Goal: Task Accomplishment & Management: Complete application form

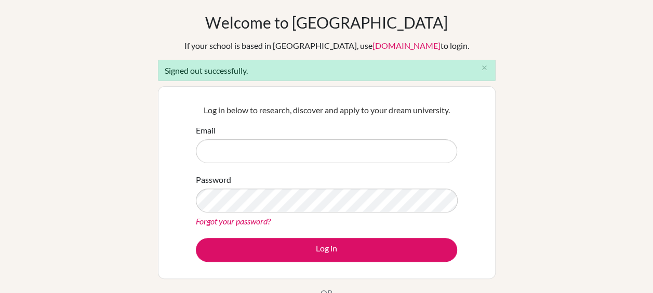
scroll to position [104, 0]
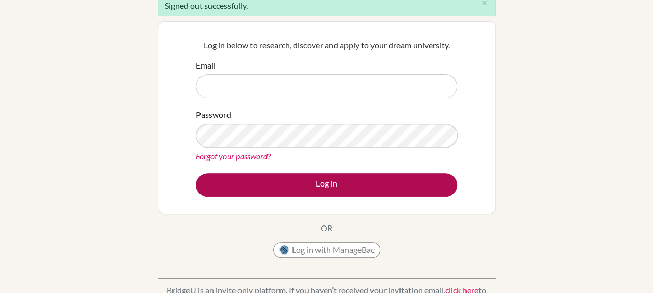
type input "success@iwschool.co.uk"
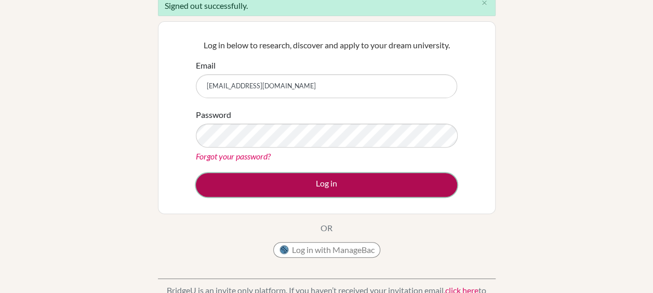
click at [314, 180] on button "Log in" at bounding box center [326, 185] width 261 height 24
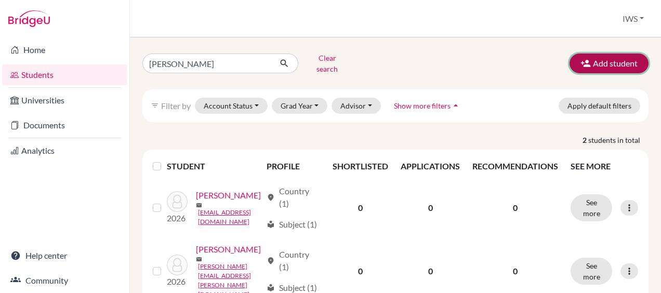
click at [587, 57] on button "Add student" at bounding box center [608, 63] width 79 height 20
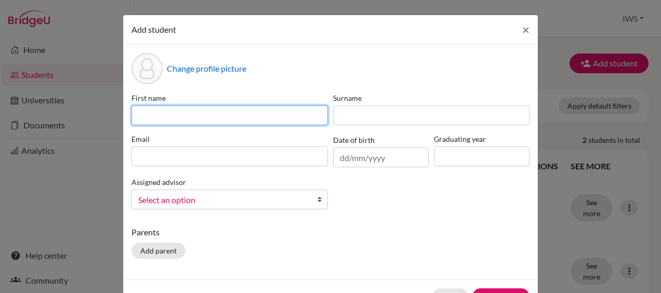
click at [259, 119] on input at bounding box center [229, 115] width 196 height 20
type input "[PERSON_NAME]"
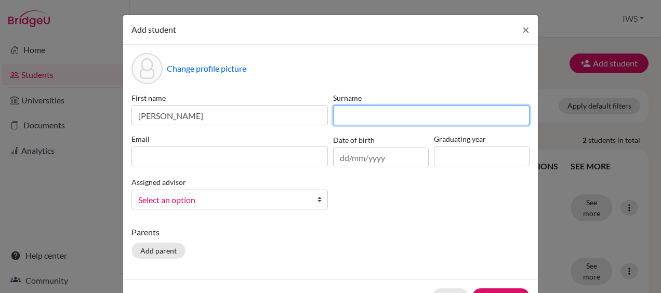
type input "Cepoi"
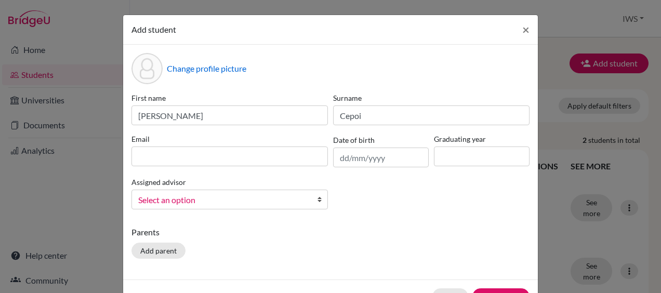
type input "[PERSON_NAME][EMAIL_ADDRESS][DOMAIN_NAME]"
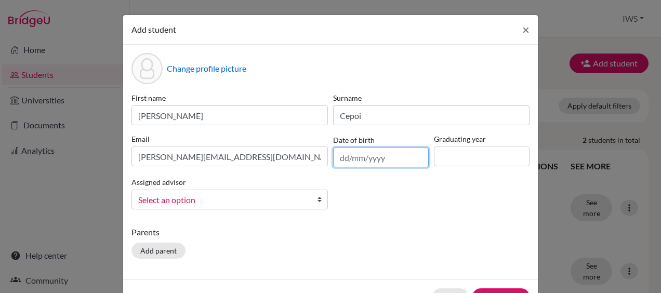
click at [377, 155] on input "text" at bounding box center [381, 158] width 96 height 20
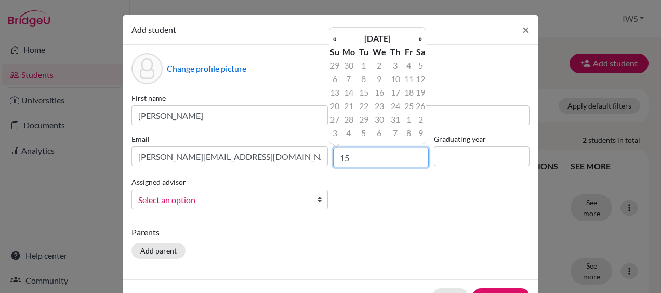
type input "1"
type input "[DATE]"
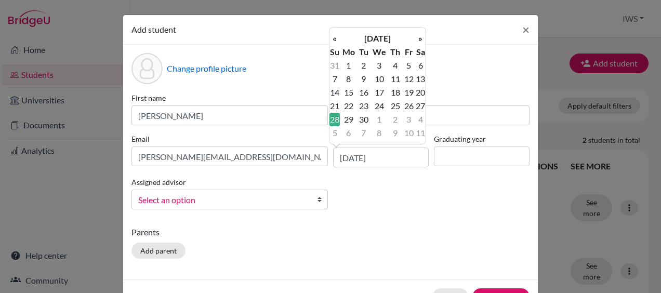
click at [494, 227] on p "Parents" at bounding box center [330, 232] width 398 height 12
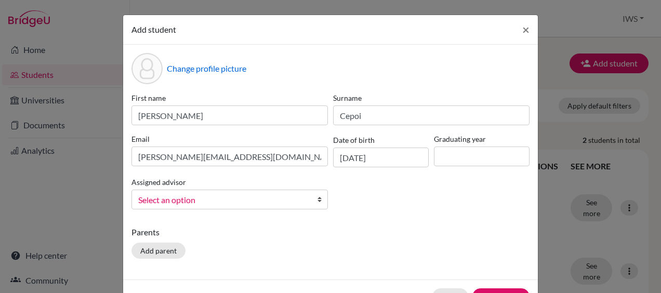
scroll to position [33, 0]
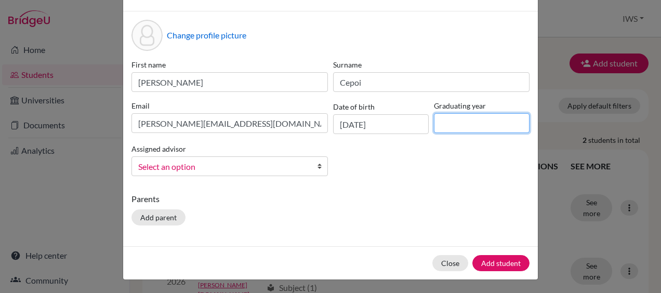
click at [479, 117] on input at bounding box center [482, 123] width 96 height 20
type input "2026"
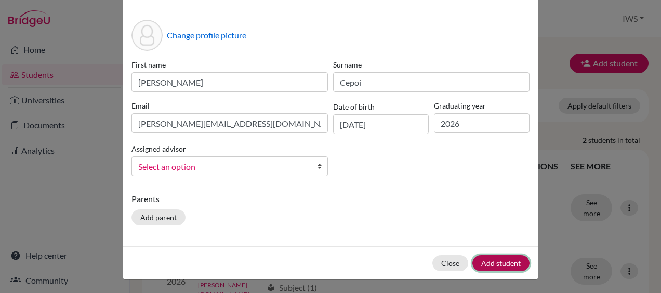
click at [489, 262] on button "Add student" at bounding box center [500, 263] width 57 height 16
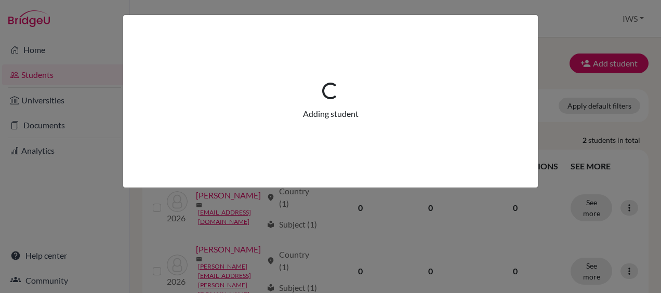
scroll to position [0, 0]
click at [400, 203] on div "Loading... Adding student" at bounding box center [330, 146] width 661 height 293
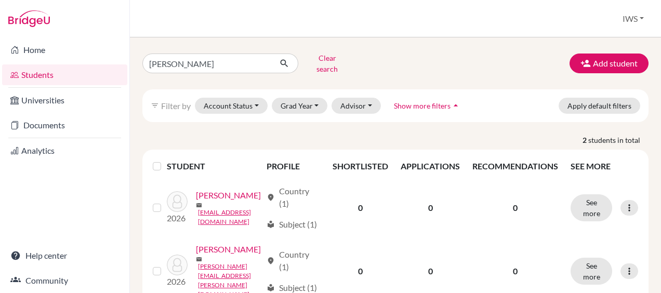
click at [498, 101] on div "filter_list Filter by Account Status Active accounts Archived accounts Register…" at bounding box center [395, 105] width 506 height 33
drag, startPoint x: 211, startPoint y: 56, endPoint x: 102, endPoint y: 62, distance: 109.2
click at [102, 62] on div "Home Students Universities Documents Analytics Help center Community Students o…" at bounding box center [330, 146] width 661 height 293
type input "stef"
click button "submit" at bounding box center [285, 63] width 28 height 20
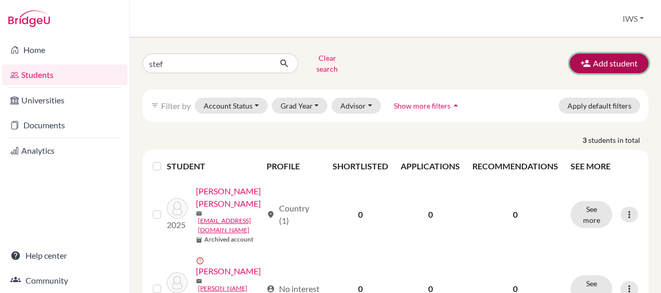
click at [596, 61] on button "Add student" at bounding box center [608, 63] width 79 height 20
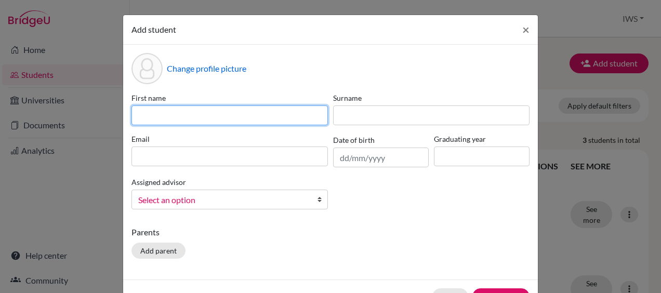
click at [278, 120] on input at bounding box center [229, 115] width 196 height 20
paste input "[PERSON_NAME]"
type input "[PERSON_NAME]"
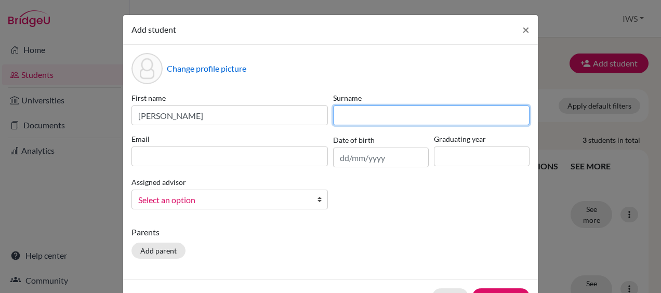
click at [393, 116] on input at bounding box center [431, 115] width 196 height 20
paste input "Cepoi"
type input "Cepoi"
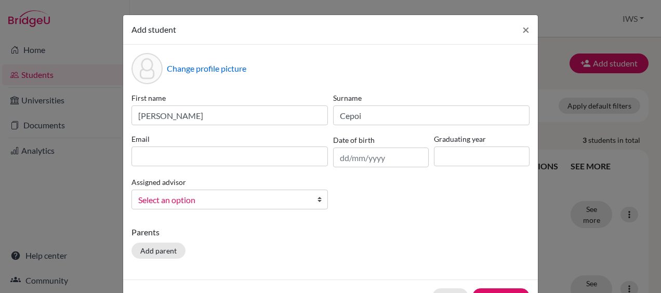
click at [235, 167] on div "First name [PERSON_NAME] Cepoi Email Date of birth Graduating year Assigned adv…" at bounding box center [330, 154] width 403 height 125
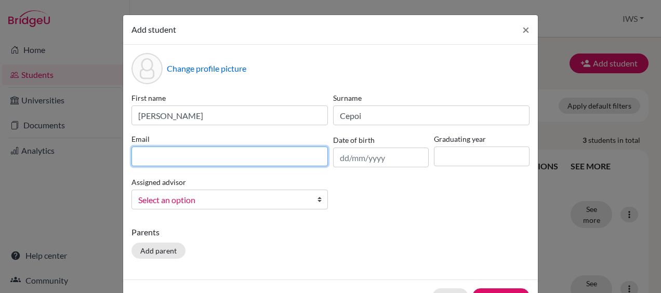
click at [233, 156] on input at bounding box center [229, 156] width 196 height 20
type input "[PERSON_NAME][EMAIL_ADDRESS][DOMAIN_NAME]"
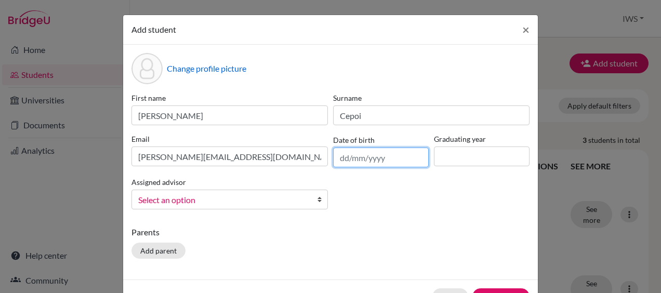
type input "[DATE]"
type input "2026"
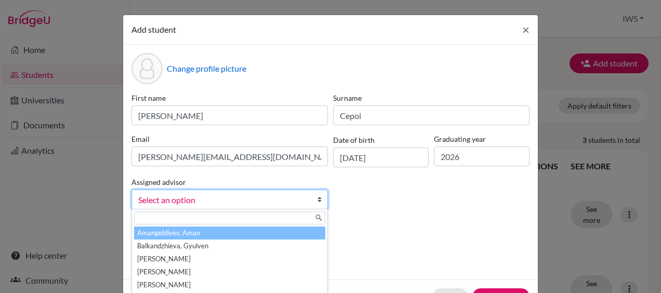
click at [373, 203] on div "First name [PERSON_NAME] Cepoi Email [PERSON_NAME][EMAIL_ADDRESS][DOMAIN_NAME] …" at bounding box center [330, 154] width 403 height 125
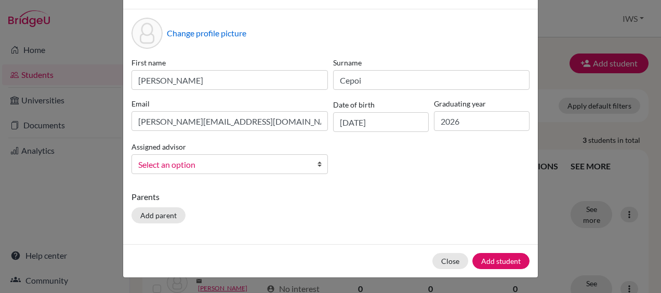
scroll to position [52, 0]
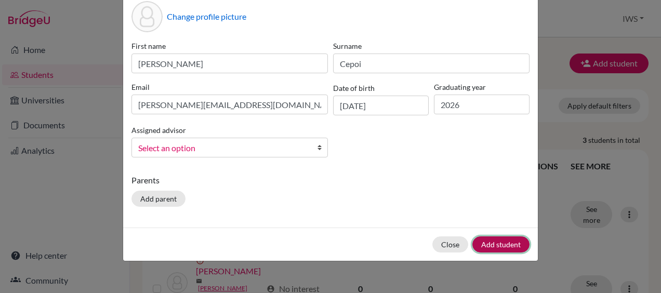
click at [511, 244] on button "Add student" at bounding box center [500, 244] width 57 height 16
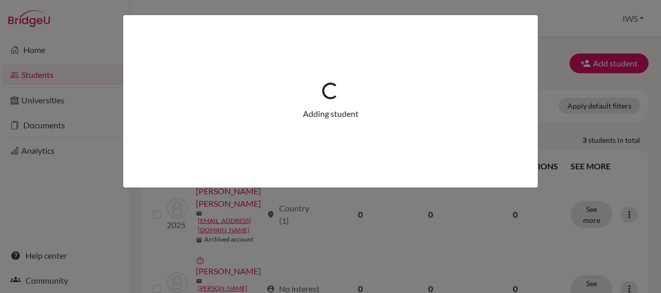
scroll to position [0, 0]
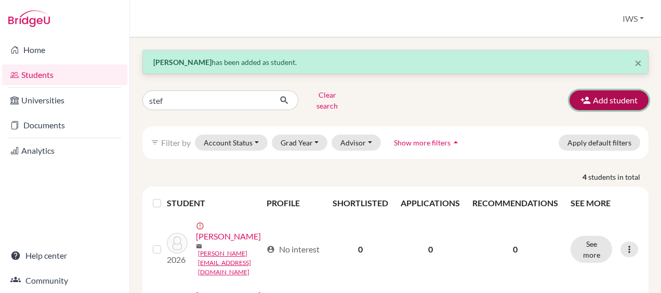
click at [628, 94] on button "Add student" at bounding box center [608, 100] width 79 height 20
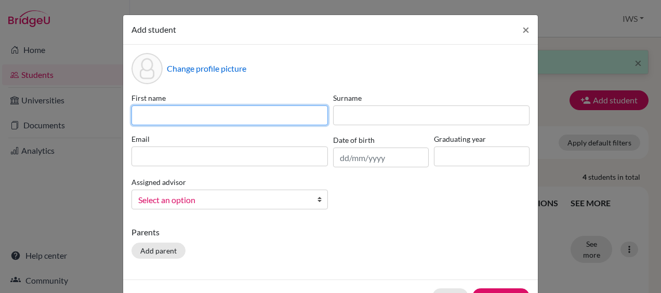
click at [242, 109] on input at bounding box center [229, 115] width 196 height 20
paste input "[PERSON_NAME]"
type input "[PERSON_NAME]"
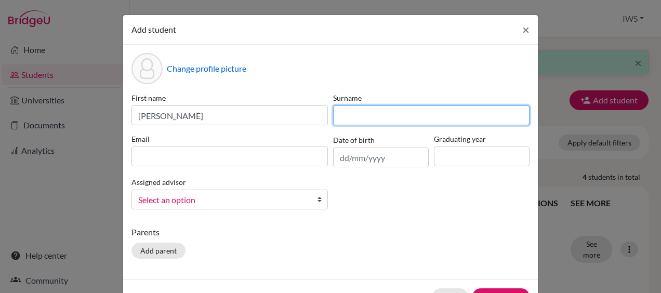
click at [397, 115] on input at bounding box center [431, 115] width 196 height 20
paste input "[PERSON_NAME]"
type input "[PERSON_NAME]"
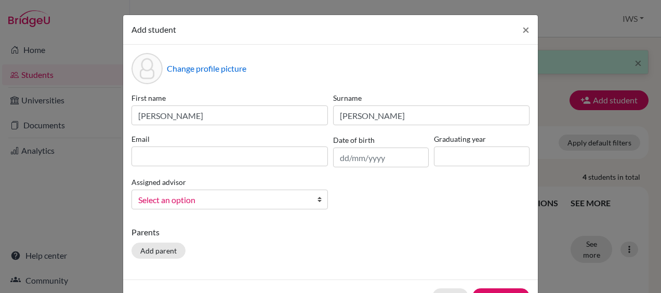
click at [422, 250] on div "Parents Add parent" at bounding box center [330, 244] width 398 height 37
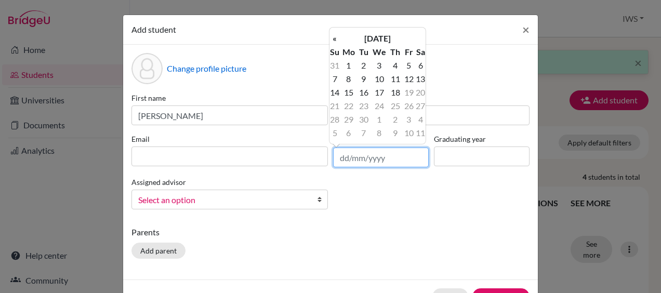
click at [384, 155] on input "text" at bounding box center [381, 158] width 96 height 20
paste input "[DATE]"
type input "[DATE]"
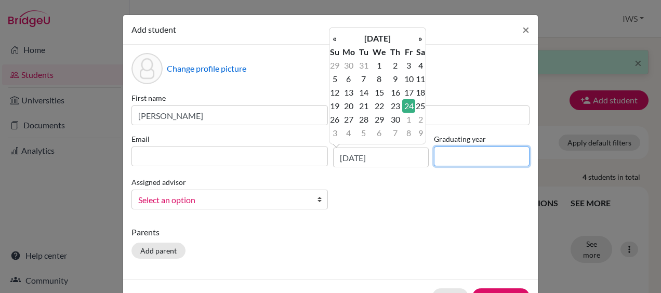
click at [478, 164] on input at bounding box center [482, 156] width 96 height 20
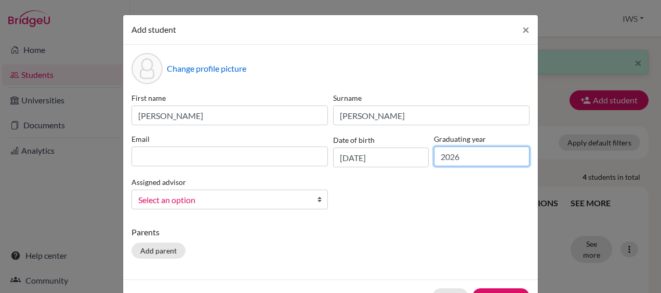
type input "2026"
click at [495, 192] on div "First name [PERSON_NAME] [PERSON_NAME] Email Date of birth [DEMOGRAPHIC_DATA] G…" at bounding box center [330, 154] width 403 height 125
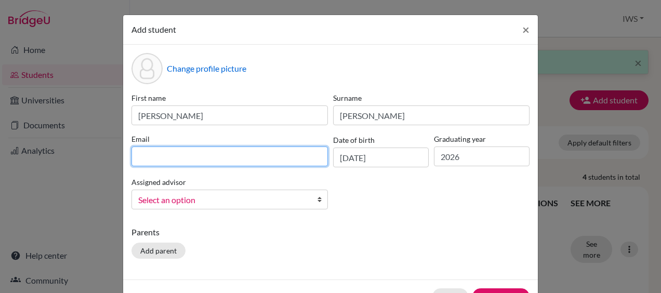
click at [259, 165] on input at bounding box center [229, 156] width 196 height 20
paste input "[PERSON_NAME][EMAIL_ADDRESS][DOMAIN_NAME]"
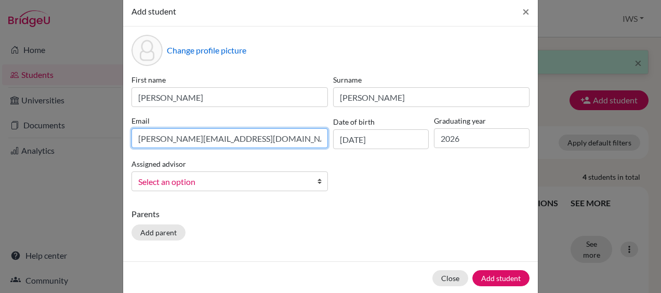
scroll to position [33, 0]
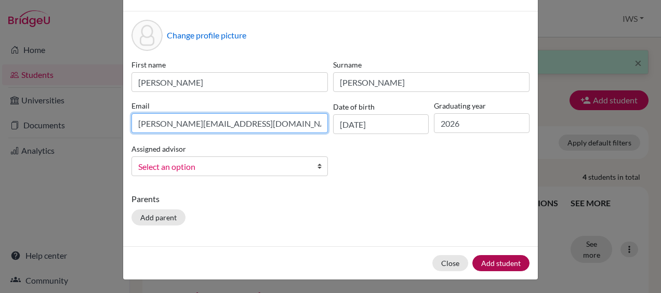
type input "[PERSON_NAME][EMAIL_ADDRESS][DOMAIN_NAME]"
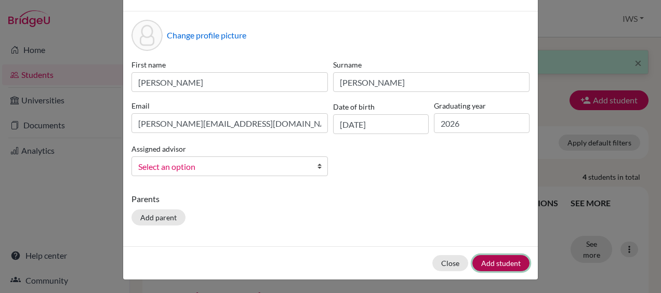
click at [504, 258] on button "Add student" at bounding box center [500, 263] width 57 height 16
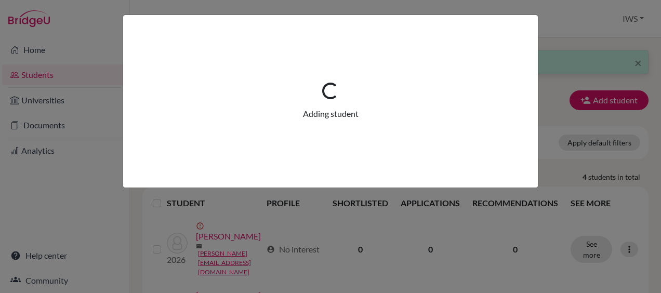
scroll to position [0, 0]
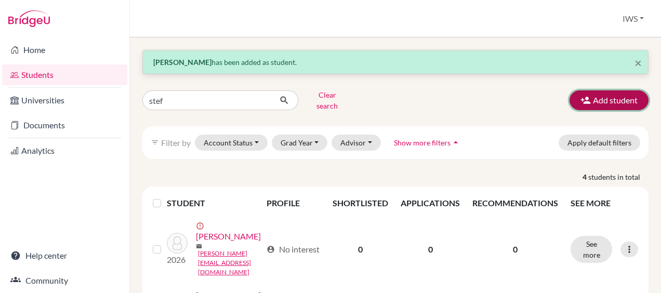
click at [581, 95] on icon "button" at bounding box center [585, 100] width 10 height 10
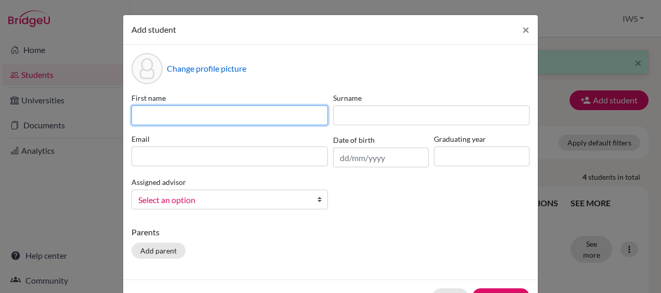
click at [243, 115] on input at bounding box center [229, 115] width 196 height 20
paste input "Ezdehar"
type input "Ezdehar"
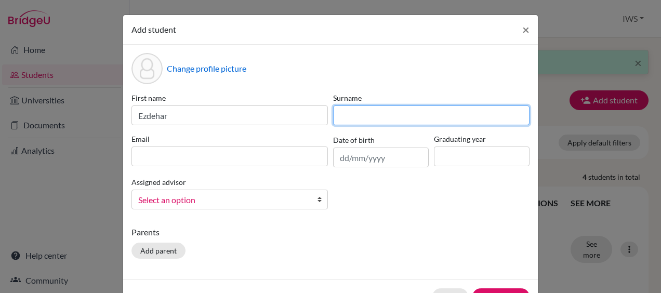
click at [408, 116] on input at bounding box center [431, 115] width 196 height 20
paste input "Rabi"
type input "Rabi"
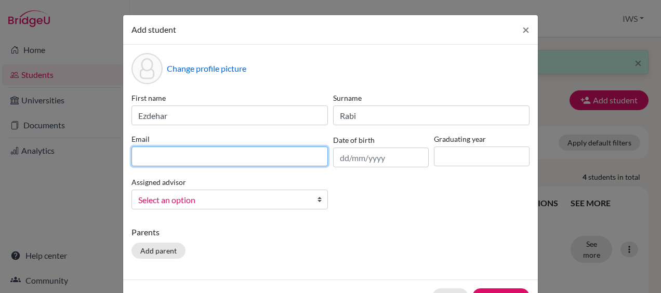
click at [285, 153] on input at bounding box center [229, 156] width 196 height 20
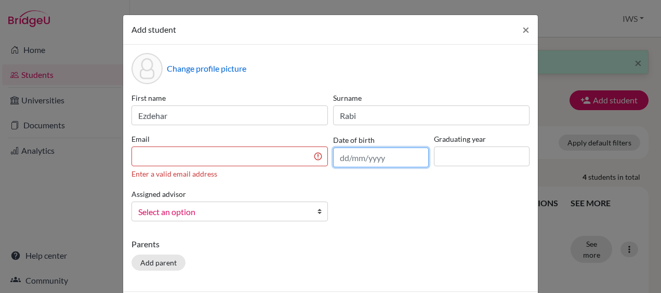
click at [407, 160] on input "text" at bounding box center [381, 158] width 96 height 20
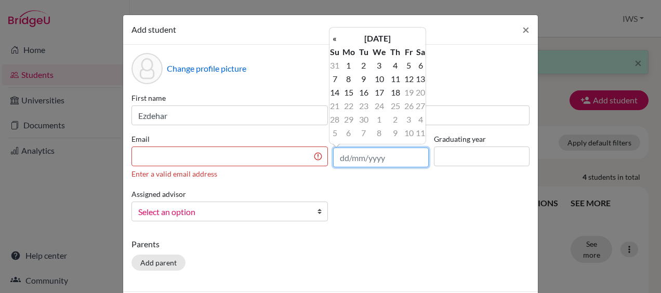
paste input "[DATE]"
type input "[DATE]"
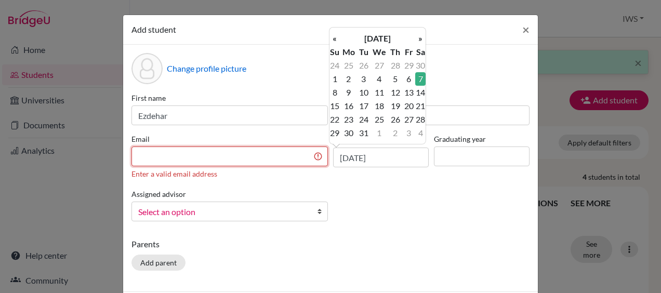
click at [171, 153] on input at bounding box center [229, 156] width 196 height 20
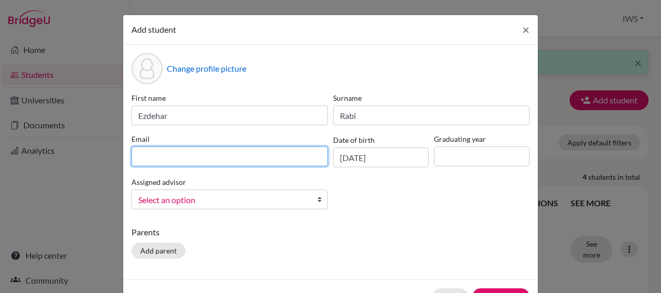
paste input "[EMAIL_ADDRESS][DOMAIN_NAME]"
type input "[EMAIL_ADDRESS][DOMAIN_NAME]"
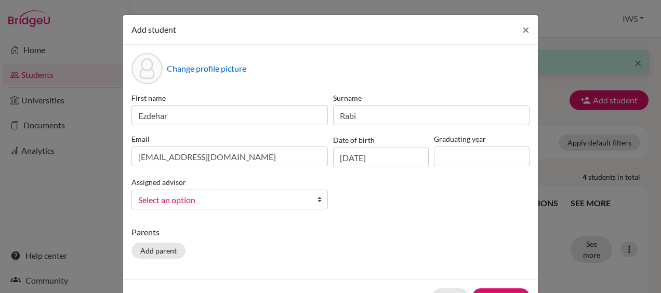
click at [446, 220] on div "Change profile picture First name Ezdehar Surname Rabi Email [PERSON_NAME][EMAI…" at bounding box center [330, 162] width 414 height 235
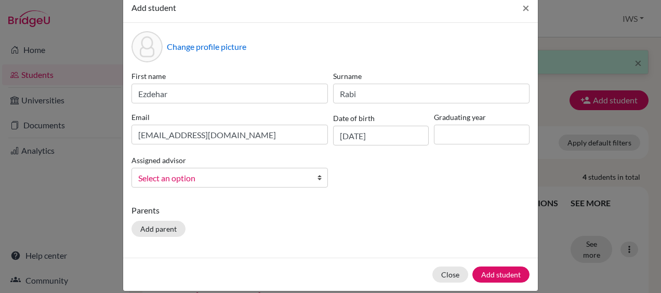
scroll to position [33, 0]
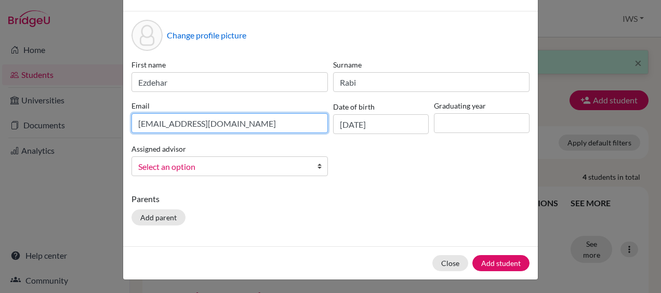
drag, startPoint x: 252, startPoint y: 127, endPoint x: 128, endPoint y: 118, distance: 125.0
click at [131, 118] on input "[EMAIL_ADDRESS][DOMAIN_NAME]" at bounding box center [229, 123] width 196 height 20
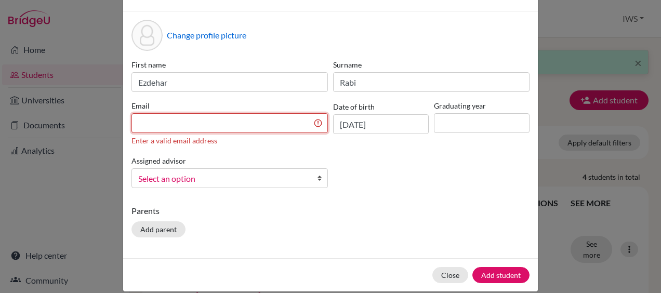
click at [246, 125] on input at bounding box center [229, 123] width 196 height 20
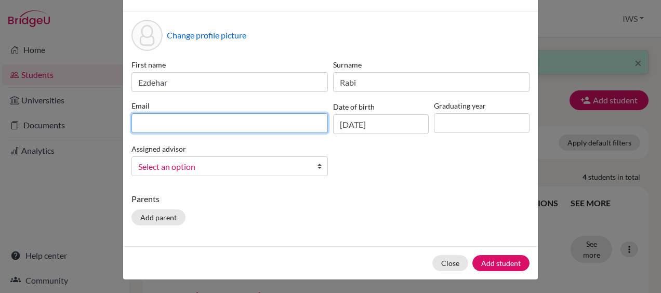
paste input "[EMAIL_ADDRESS][DOMAIN_NAME]"
type input "[EMAIL_ADDRESS][DOMAIN_NAME]"
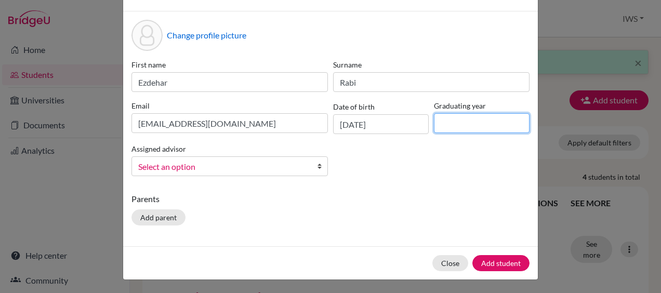
click at [459, 122] on input at bounding box center [482, 123] width 96 height 20
type input "2026"
click at [484, 225] on div "Parents Add parent" at bounding box center [330, 211] width 398 height 37
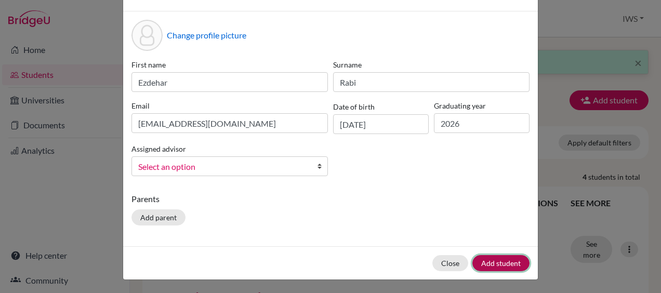
click at [493, 260] on button "Add student" at bounding box center [500, 263] width 57 height 16
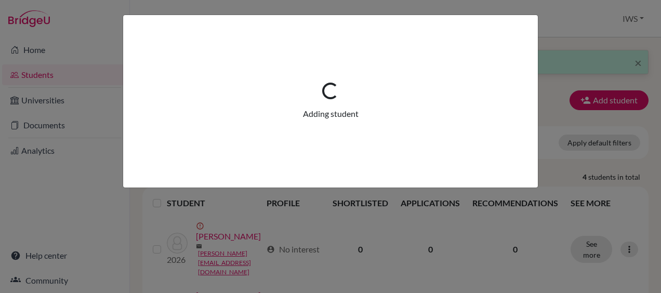
scroll to position [0, 0]
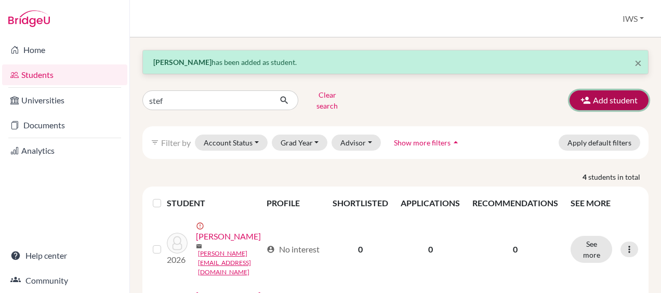
click at [599, 94] on button "Add student" at bounding box center [608, 100] width 79 height 20
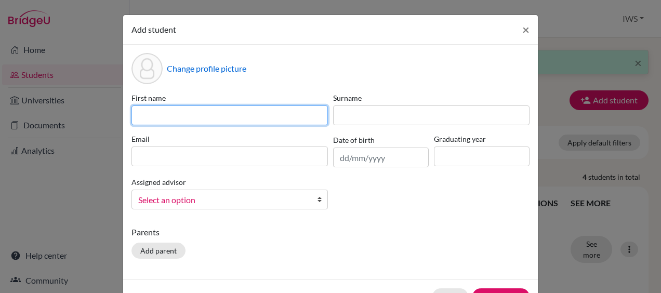
click at [275, 115] on input at bounding box center [229, 115] width 196 height 20
paste input "Oumouklthoum khlil"
drag, startPoint x: 257, startPoint y: 117, endPoint x: 193, endPoint y: 112, distance: 64.1
click at [193, 112] on input "Oumouklthoum khlil" at bounding box center [229, 115] width 196 height 20
type input "Oumouklthoum"
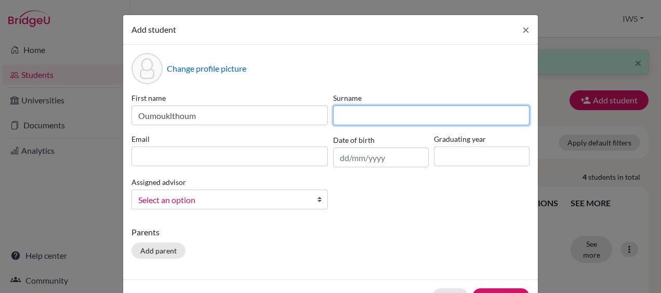
click at [364, 118] on input at bounding box center [431, 115] width 196 height 20
paste input "khlil"
type input "khlil"
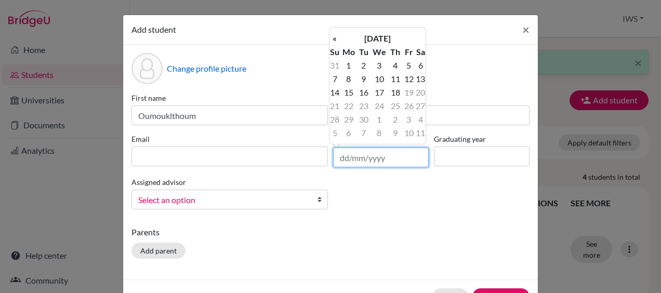
click at [363, 153] on input "text" at bounding box center [381, 158] width 96 height 20
paste input "[DATE]"
type input "[DATE]"
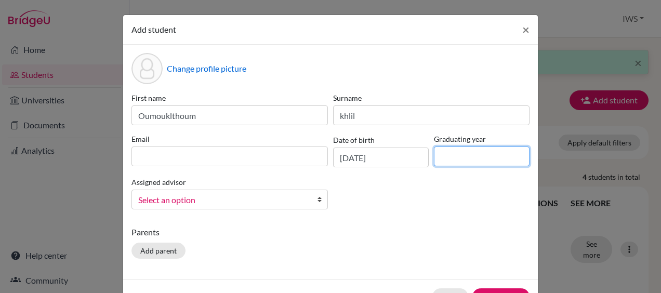
click at [473, 161] on input at bounding box center [482, 156] width 96 height 20
type input "2026"
click at [449, 201] on div "First name Oumouklthoum Surname [PERSON_NAME] Email Date of birth [DEMOGRAPHIC_…" at bounding box center [330, 154] width 403 height 125
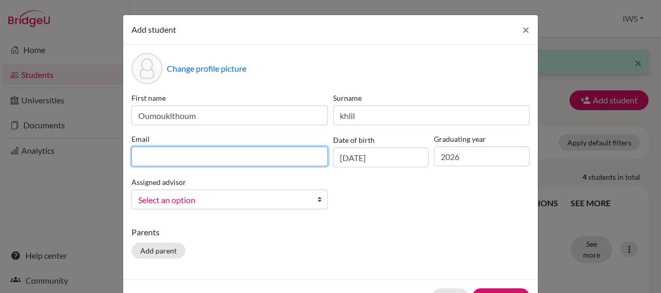
click at [276, 148] on input at bounding box center [229, 156] width 196 height 20
paste input "[EMAIL_ADDRESS][DOMAIN_NAME]"
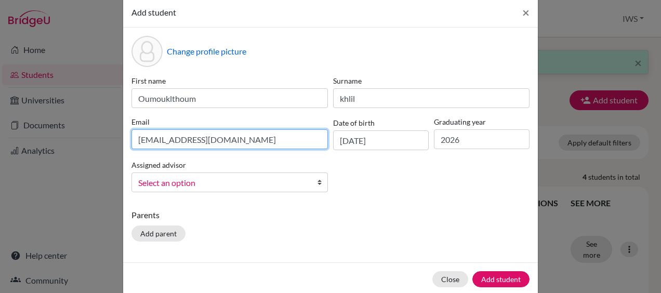
scroll to position [33, 0]
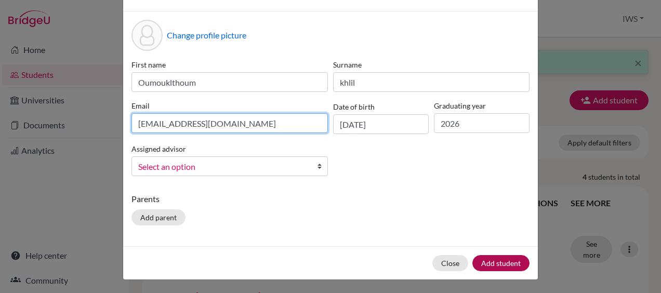
type input "[EMAIL_ADDRESS][DOMAIN_NAME]"
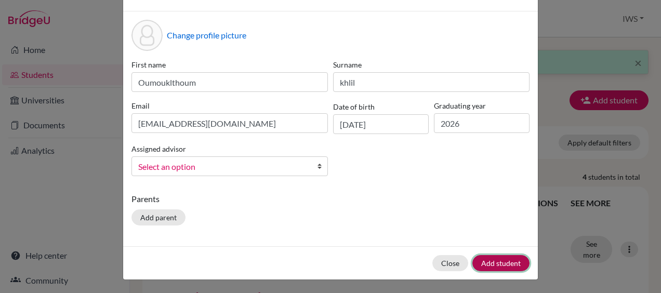
click at [494, 263] on button "Add student" at bounding box center [500, 263] width 57 height 16
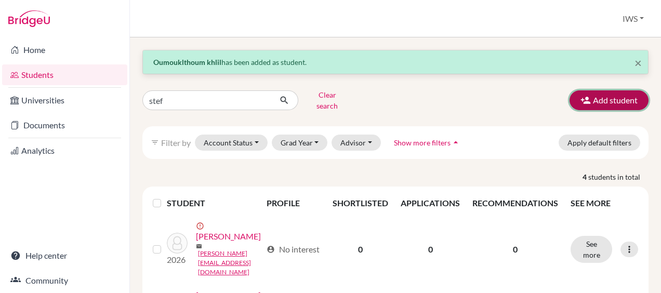
click at [581, 95] on icon "button" at bounding box center [585, 100] width 10 height 10
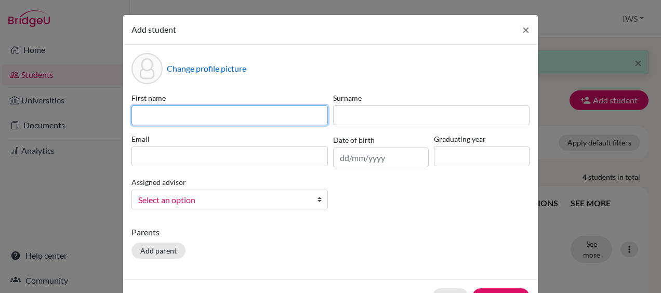
click at [248, 118] on input at bounding box center [229, 115] width 196 height 20
paste input "[PERSON_NAME]"
drag, startPoint x: 198, startPoint y: 119, endPoint x: 156, endPoint y: 117, distance: 42.7
click at [156, 117] on input "[PERSON_NAME]" at bounding box center [229, 115] width 196 height 20
type input "Amira"
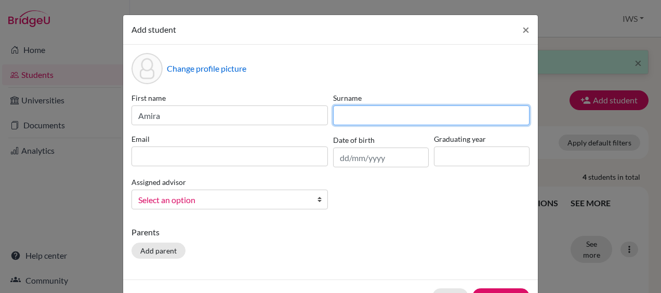
click at [366, 115] on input at bounding box center [431, 115] width 196 height 20
paste input "Saeed"
type input "Saeed"
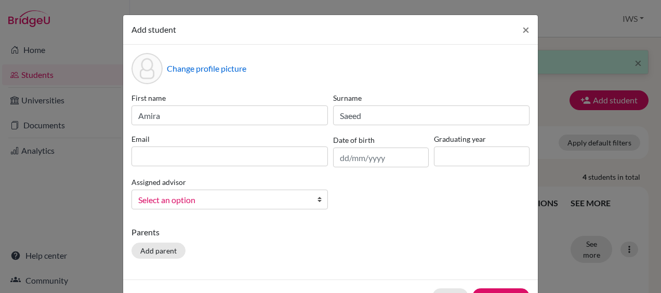
click at [466, 198] on div "First name [PERSON_NAME] Surname [PERSON_NAME] Email Date of birth Graduating y…" at bounding box center [330, 154] width 403 height 125
click at [393, 161] on input "text" at bounding box center [381, 158] width 96 height 20
paste input "[DATE]"
type input "[DATE]"
click at [484, 158] on input at bounding box center [482, 156] width 96 height 20
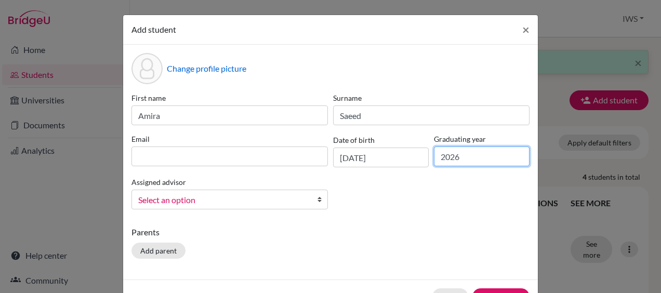
type input "2026"
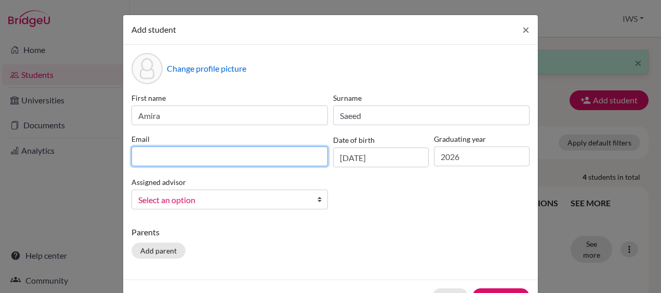
click at [177, 153] on input at bounding box center [229, 156] width 196 height 20
paste input "[EMAIL_ADDRESS][DOMAIN_NAME]"
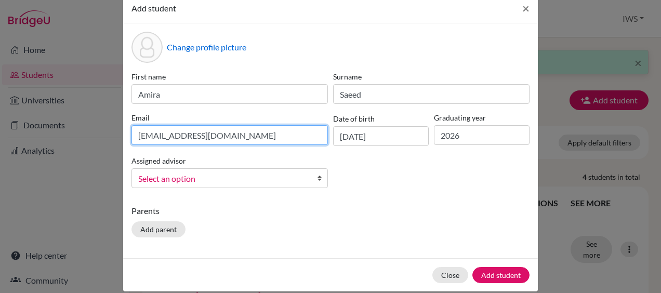
scroll to position [33, 0]
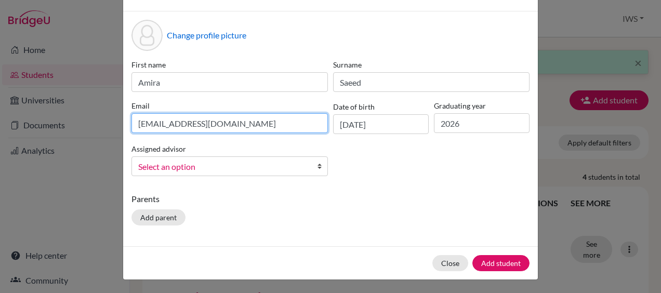
type input "[EMAIL_ADDRESS][DOMAIN_NAME]"
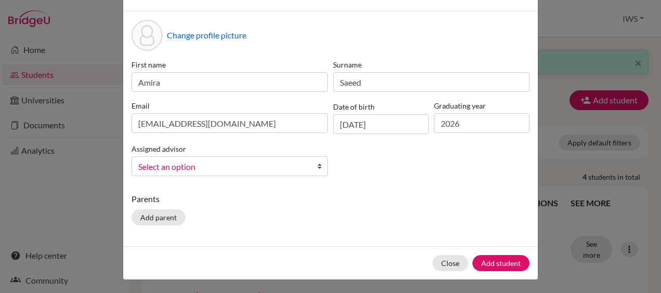
click at [505, 225] on div "Parents Add parent" at bounding box center [330, 211] width 398 height 37
click at [495, 263] on button "Add student" at bounding box center [500, 263] width 57 height 16
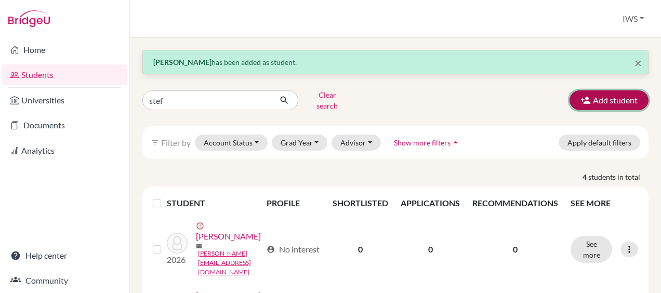
click at [594, 96] on button "Add student" at bounding box center [608, 100] width 79 height 20
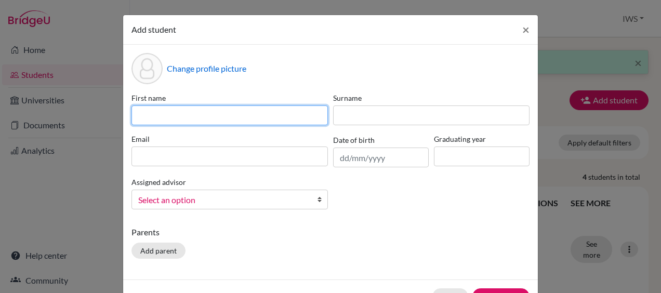
click at [226, 117] on input at bounding box center [229, 115] width 196 height 20
paste input "[PERSON_NAME]"
drag, startPoint x: 210, startPoint y: 114, endPoint x: 156, endPoint y: 116, distance: 54.0
click at [156, 116] on input "[PERSON_NAME]" at bounding box center [229, 115] width 196 height 20
type input "[PERSON_NAME]"
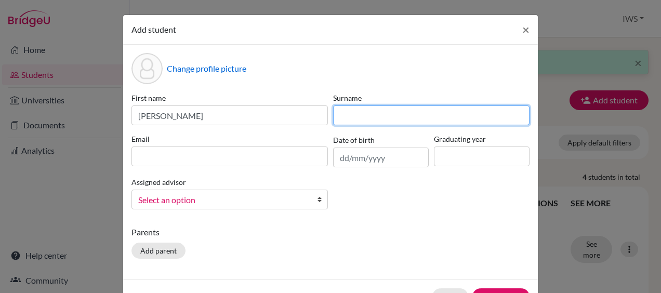
click at [354, 116] on input at bounding box center [431, 115] width 196 height 20
paste input "[PERSON_NAME]"
type input "[PERSON_NAME]"
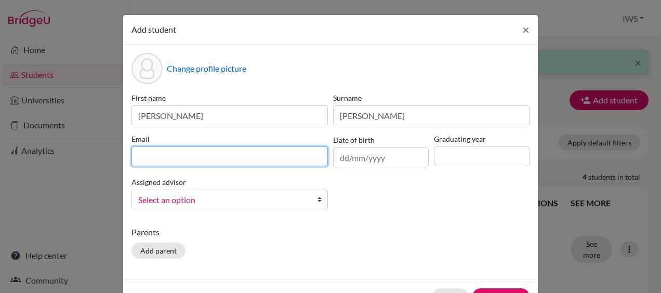
click at [273, 158] on input at bounding box center [229, 156] width 196 height 20
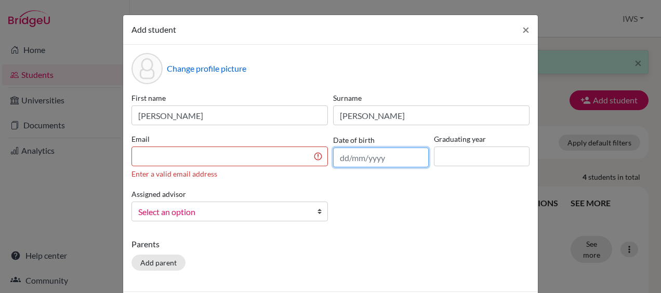
click at [385, 154] on input "text" at bounding box center [381, 158] width 96 height 20
paste input "[DATE]"
type input "[DATE]"
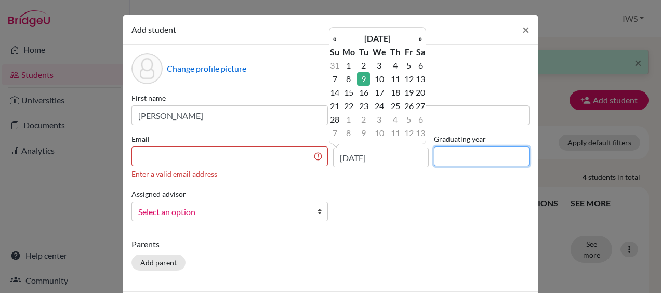
click at [449, 157] on input at bounding box center [482, 156] width 96 height 20
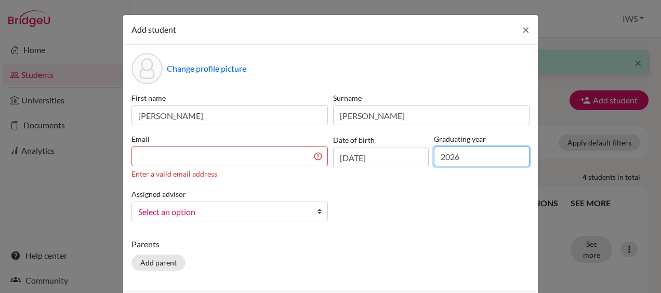
type input "2026"
click at [424, 202] on div "First name [PERSON_NAME] [PERSON_NAME] Email Enter a valid email address Date o…" at bounding box center [330, 160] width 403 height 137
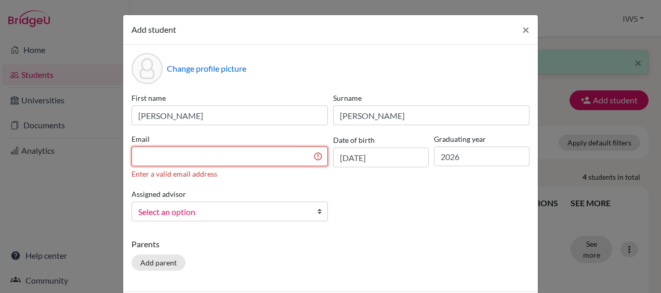
click at [251, 160] on input at bounding box center [229, 156] width 196 height 20
paste input "[EMAIL_ADDRESS][DOMAIN_NAME]"
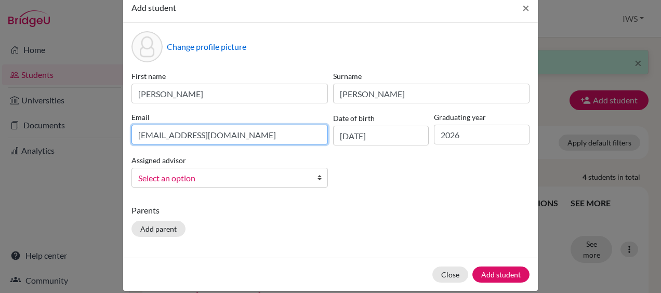
scroll to position [33, 0]
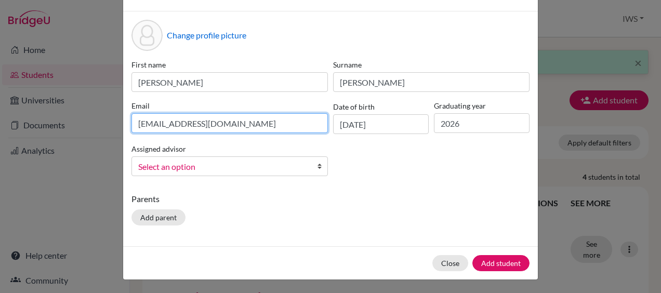
type input "[EMAIL_ADDRESS][DOMAIN_NAME]"
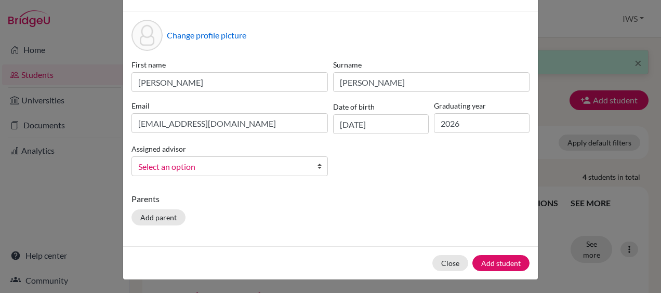
drag, startPoint x: 425, startPoint y: 211, endPoint x: 438, endPoint y: 220, distance: 15.7
click at [425, 211] on div "Parents Add parent" at bounding box center [330, 211] width 398 height 37
click at [502, 263] on button "Add student" at bounding box center [500, 263] width 57 height 16
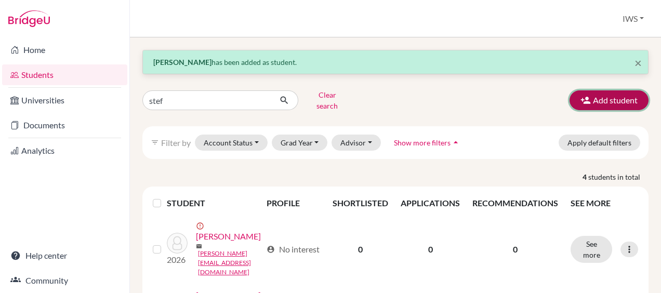
click at [584, 90] on button "Add student" at bounding box center [608, 100] width 79 height 20
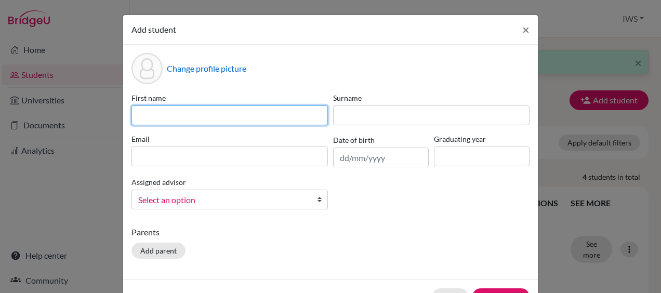
click at [263, 118] on input at bounding box center [229, 115] width 196 height 20
paste input "[PERSON_NAME] [PERSON_NAME]"
drag, startPoint x: 254, startPoint y: 117, endPoint x: 179, endPoint y: 116, distance: 75.8
click at [179, 116] on input "[PERSON_NAME] [PERSON_NAME]" at bounding box center [229, 115] width 196 height 20
type input "[PERSON_NAME]"
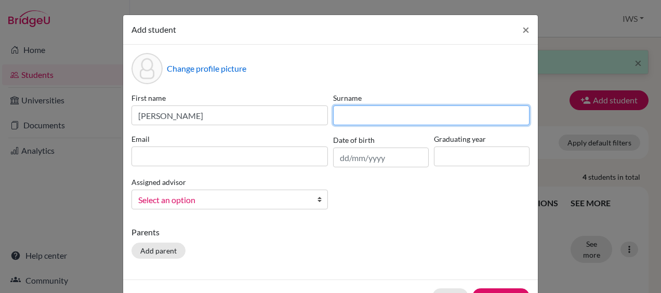
click at [376, 108] on input at bounding box center [431, 115] width 196 height 20
paste input "[PERSON_NAME]"
type input "[PERSON_NAME]"
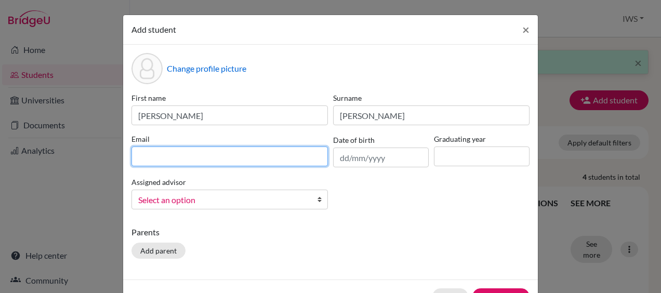
click at [251, 152] on input at bounding box center [229, 156] width 196 height 20
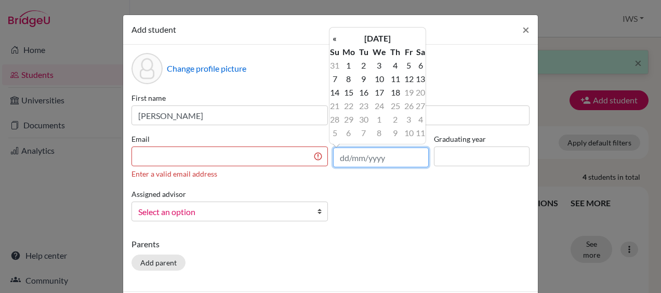
click at [375, 159] on input "text" at bounding box center [381, 158] width 96 height 20
paste input "[DATE]"
type input "[DATE]"
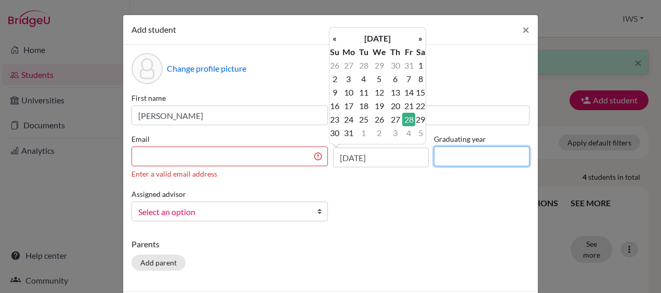
click at [498, 162] on input at bounding box center [482, 156] width 96 height 20
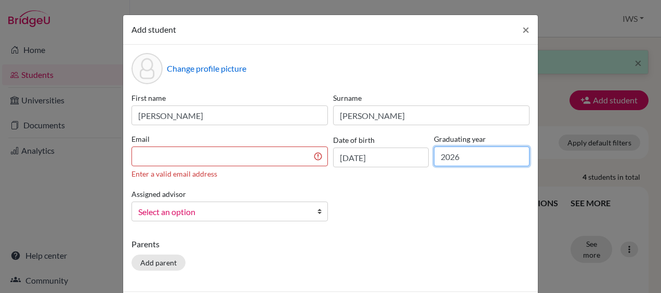
type input "2026"
click at [465, 216] on div "First name [PERSON_NAME] Surname [PERSON_NAME] Email Enter a valid email addres…" at bounding box center [330, 160] width 403 height 137
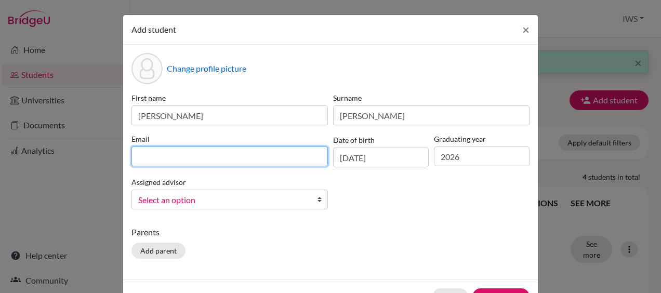
click at [186, 157] on input at bounding box center [229, 156] width 196 height 20
paste input "[EMAIL_ADDRESS][DOMAIN_NAME]"
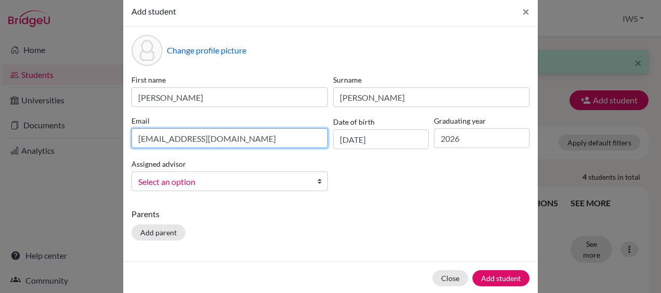
scroll to position [33, 0]
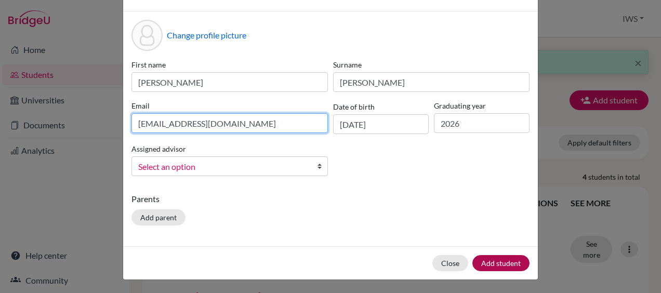
type input "[EMAIL_ADDRESS][DOMAIN_NAME]"
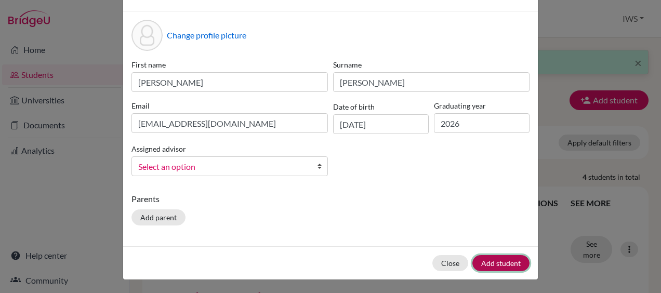
click at [504, 257] on button "Add student" at bounding box center [500, 263] width 57 height 16
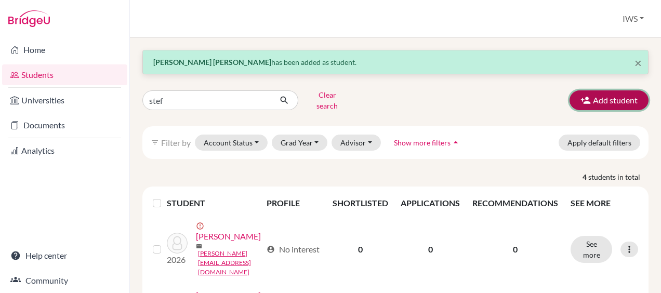
click at [592, 99] on button "Add student" at bounding box center [608, 100] width 79 height 20
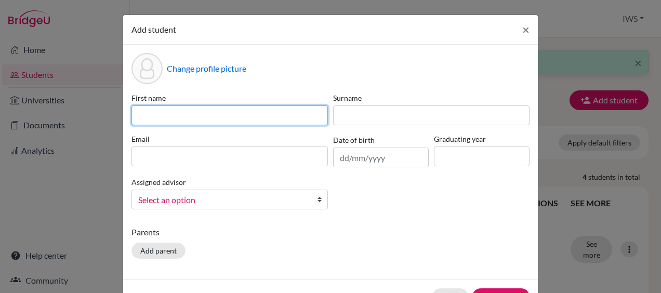
click at [252, 107] on input at bounding box center [229, 115] width 196 height 20
paste input "Zaïnab Tsivatou"
drag, startPoint x: 228, startPoint y: 115, endPoint x: 161, endPoint y: 116, distance: 67.0
click at [161, 116] on input "Zaïnab Tsivatou" at bounding box center [229, 115] width 196 height 20
type input "Zaïnab"
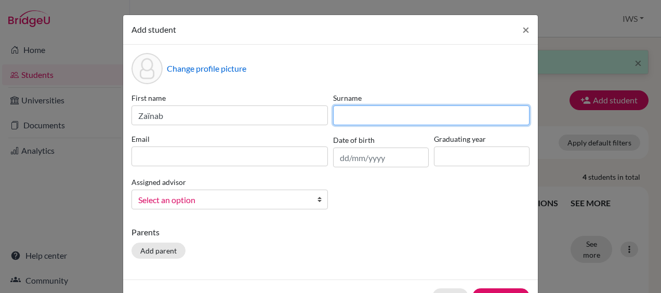
click at [360, 113] on input at bounding box center [431, 115] width 196 height 20
paste input "Tsivatou"
type input "Tsivatou"
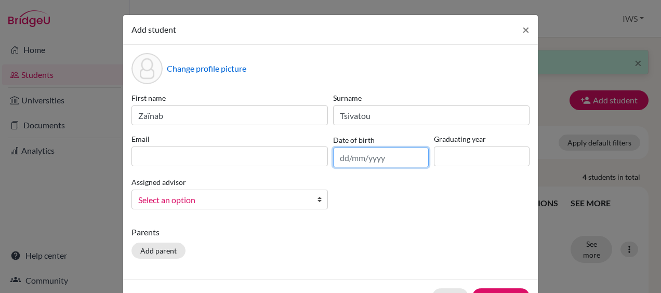
click at [373, 158] on input "text" at bounding box center [381, 158] width 96 height 20
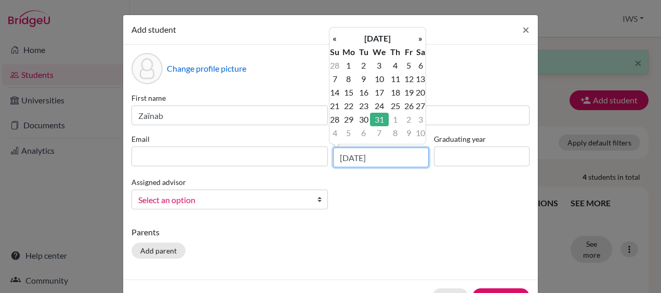
type input "[DATE]"
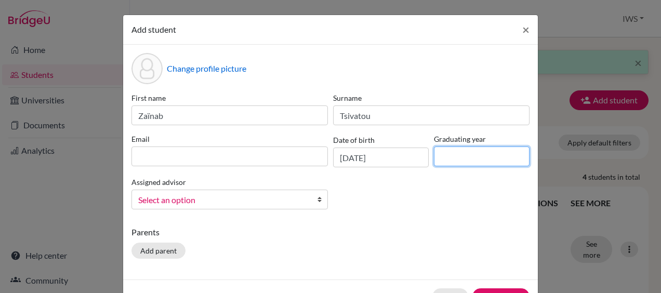
click at [472, 162] on input at bounding box center [482, 156] width 96 height 20
type input "2026"
click at [423, 199] on div "First name [PERSON_NAME] Surname Tsivatou Email Date of birth [DEMOGRAPHIC_DATA…" at bounding box center [330, 154] width 403 height 125
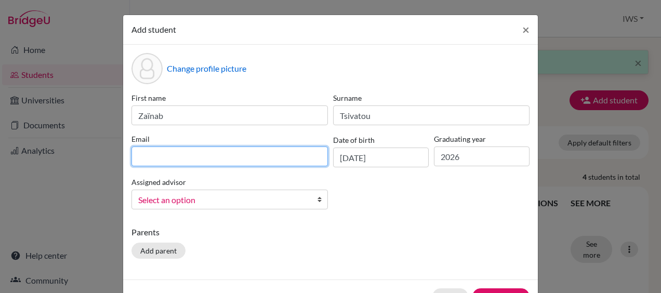
click at [219, 162] on input at bounding box center [229, 156] width 196 height 20
paste input "[PERSON_NAME][EMAIL_ADDRESS][DOMAIN_NAME]"
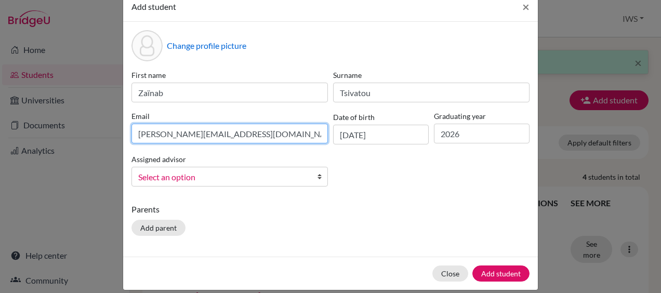
scroll to position [33, 0]
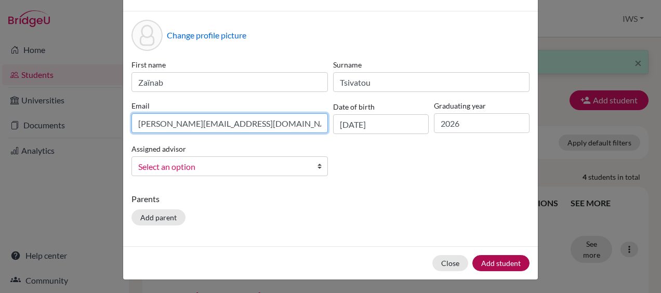
type input "[PERSON_NAME][EMAIL_ADDRESS][DOMAIN_NAME]"
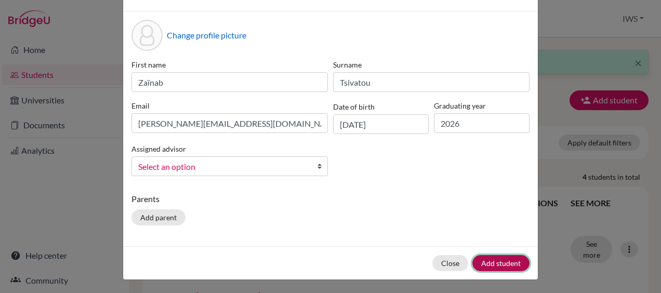
click at [498, 259] on button "Add student" at bounding box center [500, 263] width 57 height 16
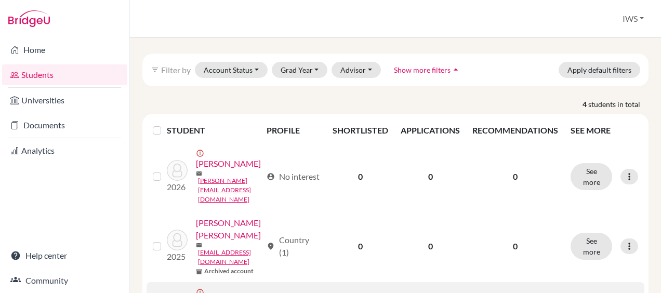
scroll to position [0, 0]
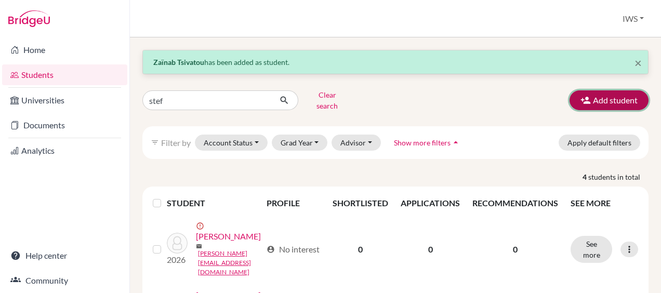
click at [584, 97] on button "Add student" at bounding box center [608, 100] width 79 height 20
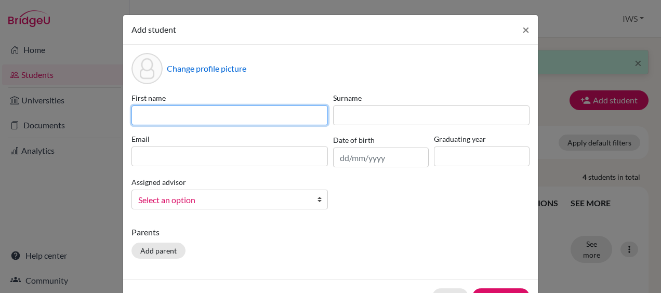
click at [247, 120] on input at bounding box center [229, 115] width 196 height 20
paste input "[PERSON_NAME]"
drag, startPoint x: 171, startPoint y: 116, endPoint x: 156, endPoint y: 115, distance: 15.7
click at [156, 115] on input "[PERSON_NAME]" at bounding box center [229, 115] width 196 height 20
type input "Yasar"
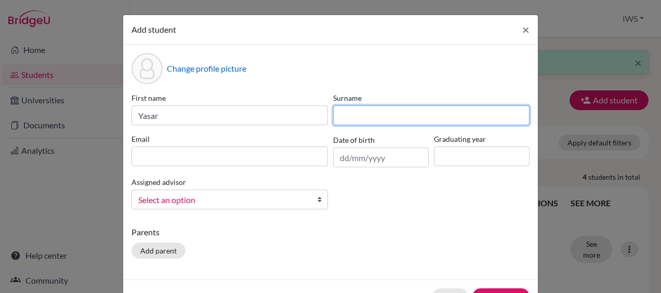
click at [351, 114] on input at bounding box center [431, 115] width 196 height 20
paste input "Safi"
type input "Safi"
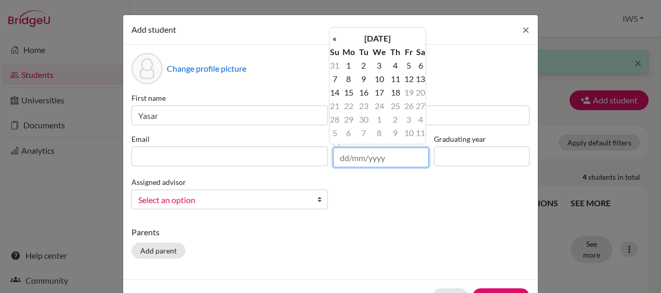
click at [399, 158] on input "text" at bounding box center [381, 158] width 96 height 20
paste input "[DATE]"
type input "[DATE]"
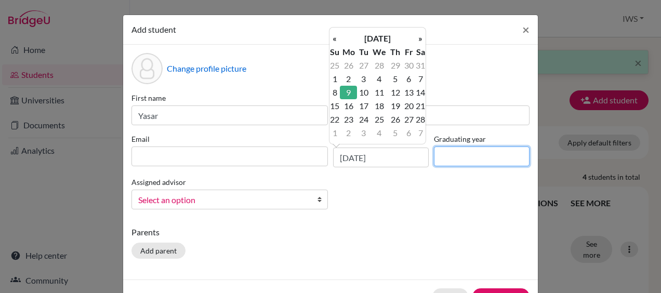
click at [476, 162] on input at bounding box center [482, 156] width 96 height 20
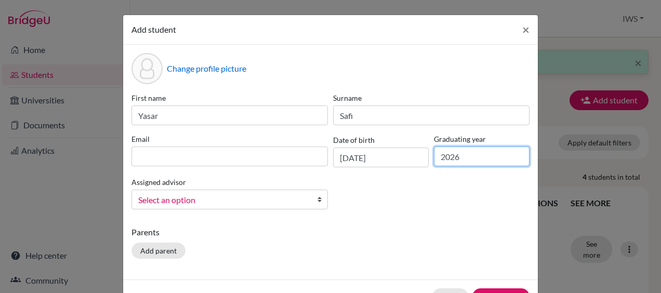
type input "2026"
click at [418, 198] on div "First name Yasar Surname [PERSON_NAME] Email Date of birth [DEMOGRAPHIC_DATA] G…" at bounding box center [330, 154] width 403 height 125
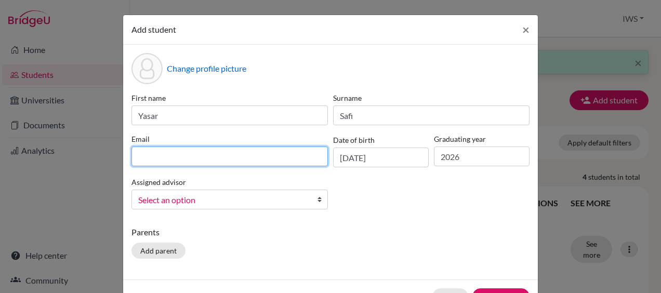
click at [268, 162] on input at bounding box center [229, 156] width 196 height 20
paste input "[EMAIL_ADDRESS][DOMAIN_NAME]"
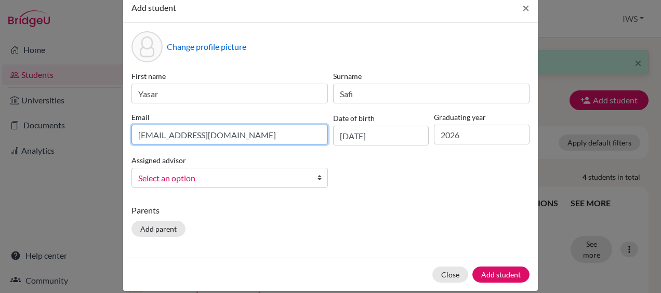
scroll to position [33, 0]
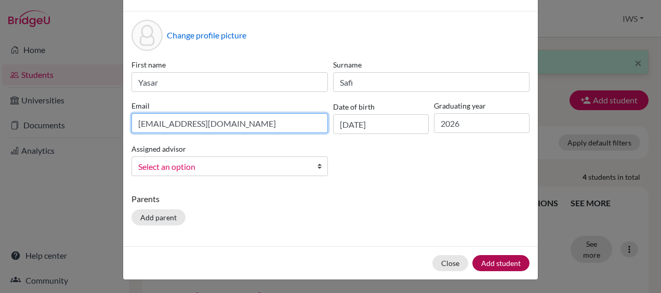
type input "[EMAIL_ADDRESS][DOMAIN_NAME]"
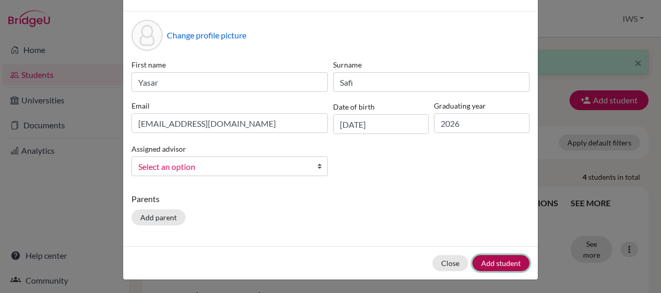
click at [505, 261] on button "Add student" at bounding box center [500, 263] width 57 height 16
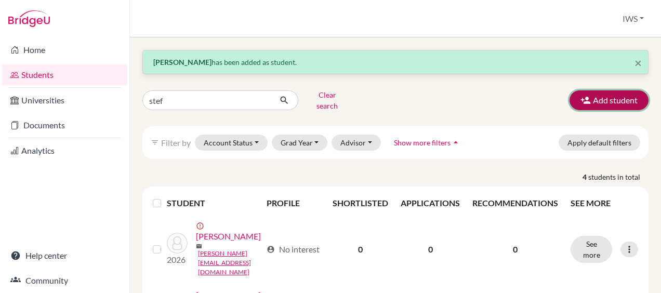
click at [587, 90] on button "Add student" at bounding box center [608, 100] width 79 height 20
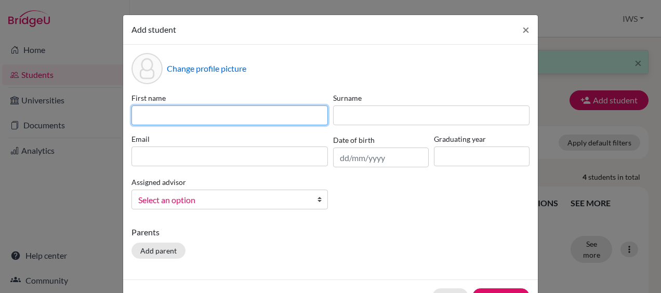
click at [262, 112] on input at bounding box center [229, 115] width 196 height 20
paste input "Balakhontsev Matvei"
drag, startPoint x: 255, startPoint y: 114, endPoint x: 186, endPoint y: 116, distance: 69.1
click at [186, 116] on input "Balakhontsev Matvei" at bounding box center [229, 115] width 196 height 20
type input "Balakhontsev"
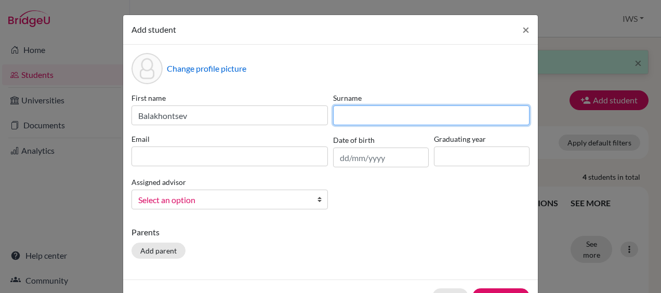
click at [351, 114] on input at bounding box center [431, 115] width 196 height 20
paste input "Matvei"
type input "Matvei"
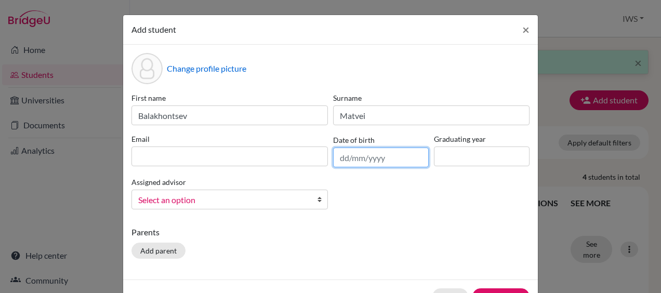
click at [392, 157] on input "text" at bounding box center [381, 158] width 96 height 20
paste input "[DATE]"
type input "[DATE]"
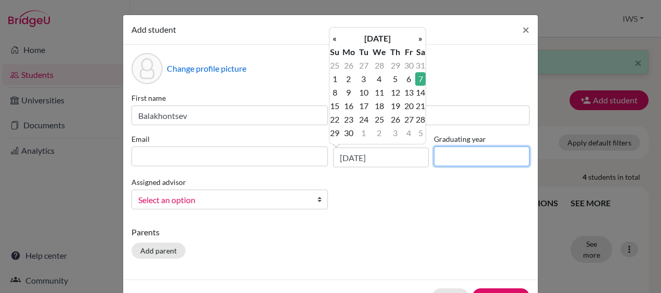
click at [461, 157] on input at bounding box center [482, 156] width 96 height 20
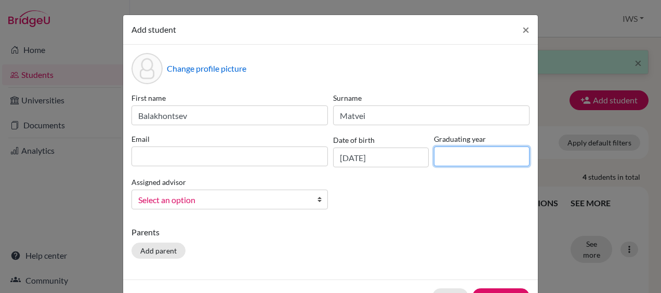
type input "3"
type input "2026"
click at [441, 194] on div "First name [PERSON_NAME] Surname Matvei Email Date of birth [DEMOGRAPHIC_DATA] …" at bounding box center [330, 154] width 403 height 125
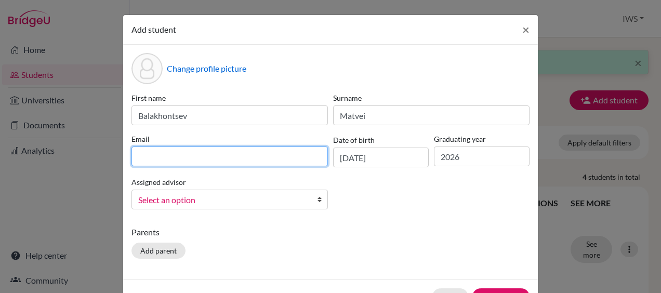
click at [270, 152] on input at bounding box center [229, 156] width 196 height 20
paste input "[EMAIL_ADDRESS][DOMAIN_NAME]"
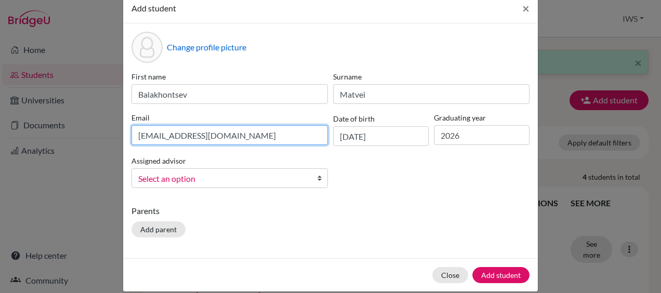
scroll to position [33, 0]
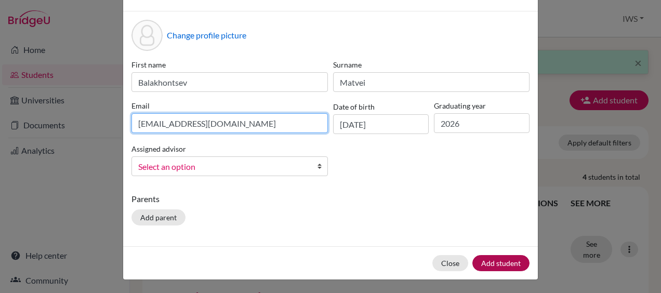
type input "[EMAIL_ADDRESS][DOMAIN_NAME]"
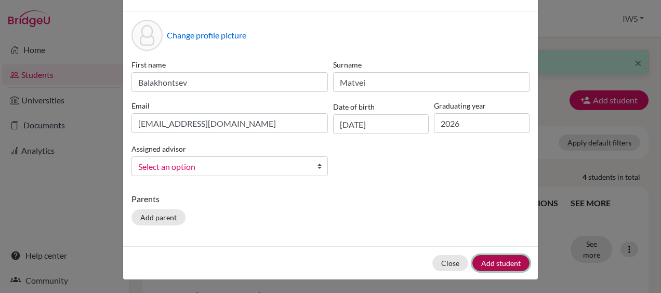
click at [501, 260] on button "Add student" at bounding box center [500, 263] width 57 height 16
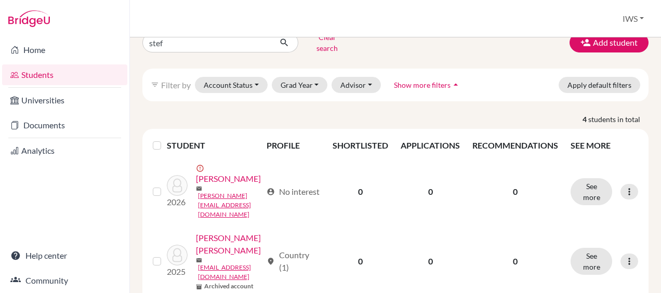
scroll to position [104, 0]
